Goal: Find specific page/section: Find specific page/section

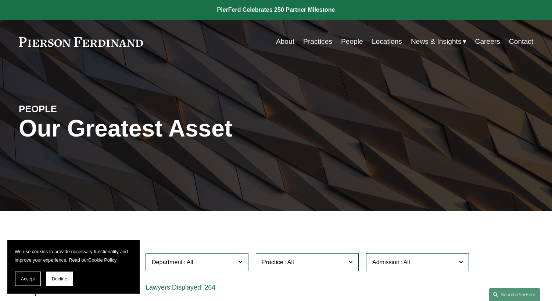
click at [372, 44] on link "Locations" at bounding box center [387, 42] width 30 height 14
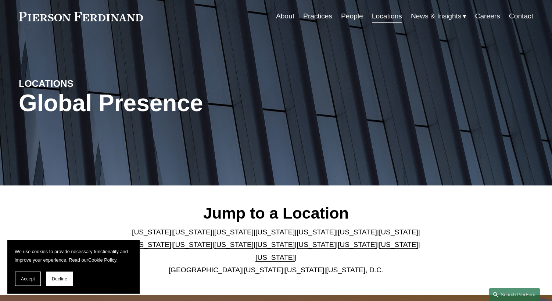
scroll to position [147, 0]
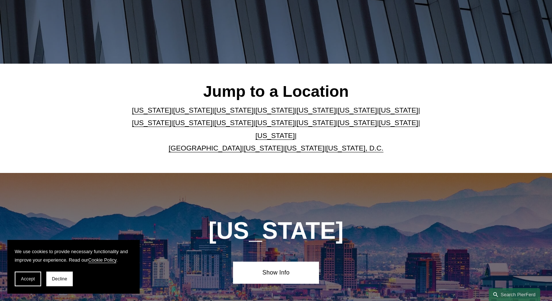
click at [379, 111] on link "[US_STATE]" at bounding box center [398, 110] width 39 height 8
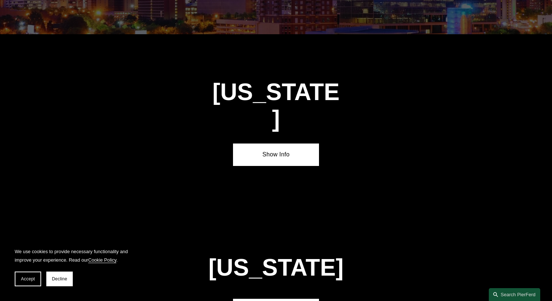
scroll to position [1243, 0]
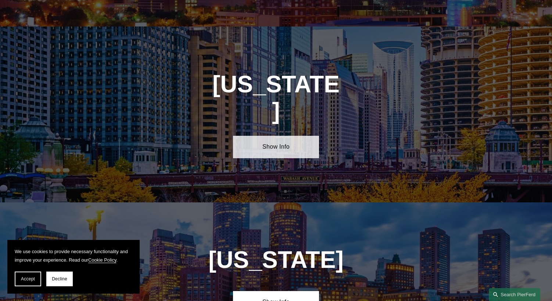
click at [290, 136] on link "Show Info" at bounding box center [276, 147] width 86 height 22
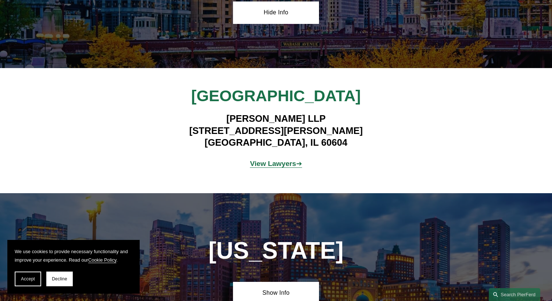
scroll to position [1390, 0]
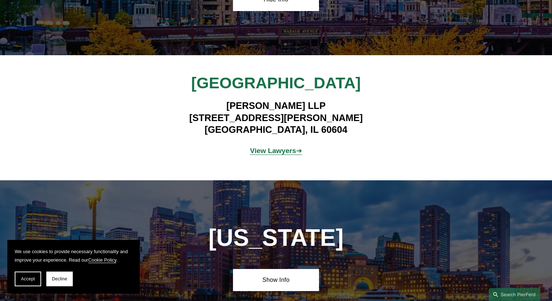
click at [283, 147] on strong "View Lawyers" at bounding box center [273, 151] width 46 height 8
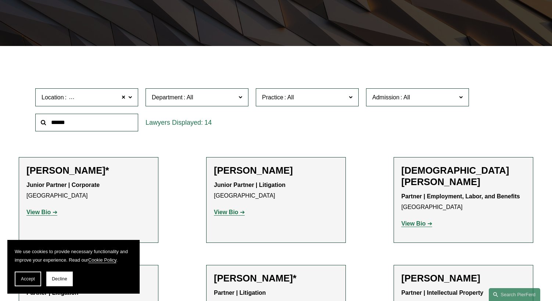
scroll to position [147, 0]
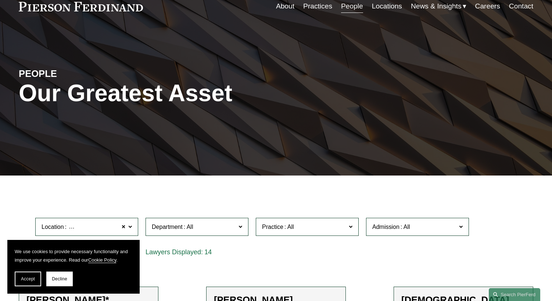
scroll to position [0, 0]
